Goal: Information Seeking & Learning: Understand process/instructions

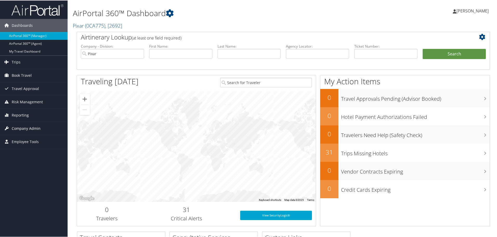
click at [35, 126] on span "Company Admin" at bounding box center [26, 127] width 29 height 13
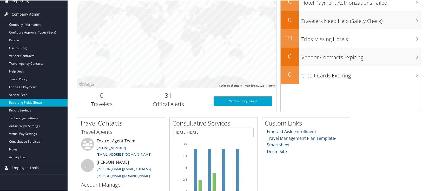
scroll to position [148, 0]
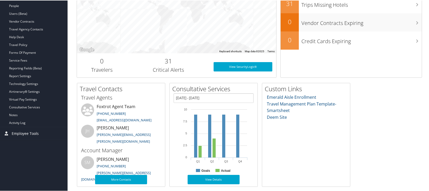
click at [29, 132] on span "Employee Tools" at bounding box center [25, 132] width 27 height 13
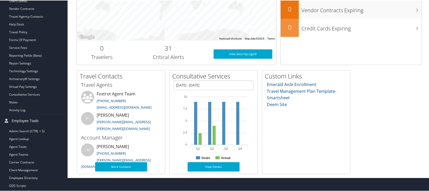
scroll to position [167, 0]
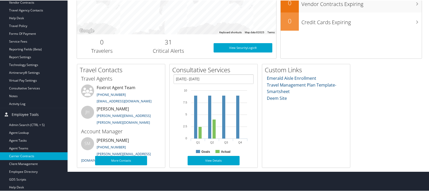
click at [27, 155] on link "Carrier Contracts" at bounding box center [34, 156] width 68 height 8
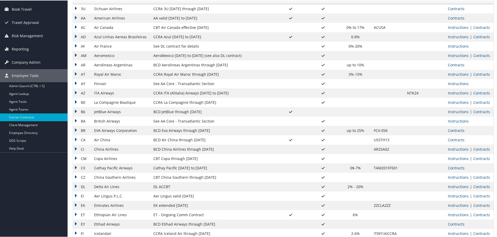
scroll to position [52, 0]
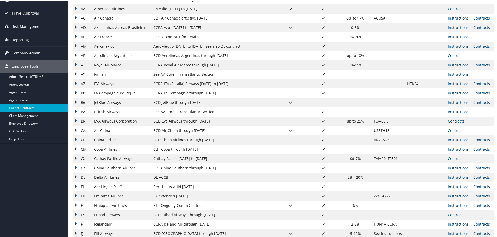
click at [431, 110] on link "Instructions" at bounding box center [457, 111] width 21 height 5
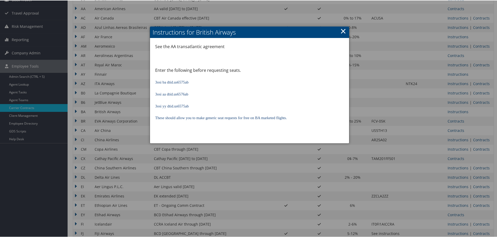
click at [343, 33] on link "×" at bounding box center [343, 30] width 6 height 10
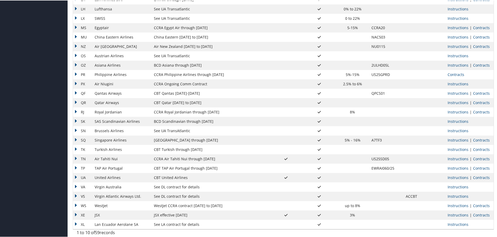
scroll to position [370, 0]
click at [431, 177] on link "Contracts" at bounding box center [481, 175] width 17 height 5
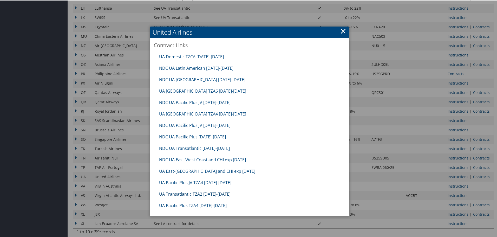
click at [192, 191] on link "UA Transatlantic TZA2 [DATE]-[DATE]" at bounding box center [194, 193] width 71 height 6
